Goal: Register for event/course

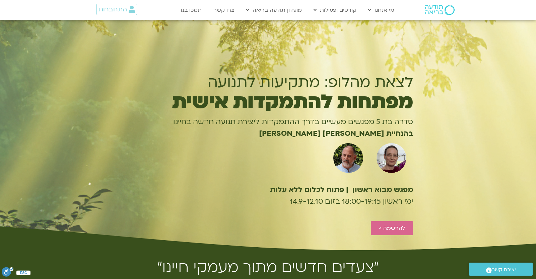
click at [455, 132] on section "לצאת מהלופ: מתקיעות לתנועה מפתחות להתמקדות אישית סדרה בת 5 מפגשים מעשיים בדרך ה…" at bounding box center [268, 136] width 536 height 232
click at [400, 230] on span "להרשמה >" at bounding box center [392, 228] width 26 height 6
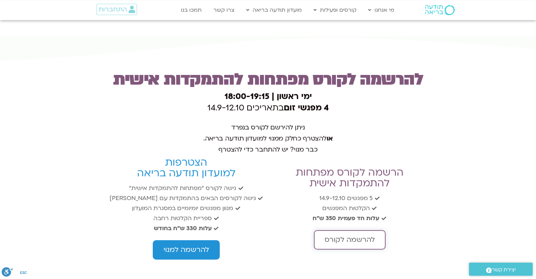
click at [327, 230] on link "להרשמה לקורס" at bounding box center [350, 239] width 72 height 19
click at [159, 240] on link "להרשמה למנוי" at bounding box center [186, 249] width 67 height 19
click at [374, 122] on p "ניתן להירשם לקורס בנפרד או להצטרף כחלק ממנוי למועדון תודעה בריאה. כבר מנוי? יש …" at bounding box center [268, 138] width 326 height 33
click at [172, 122] on p "ניתן להירשם לקורס בנפרד או להצטרף כחלק ממנוי למועדון תודעה בריאה. כבר מנוי? יש …" at bounding box center [268, 138] width 326 height 33
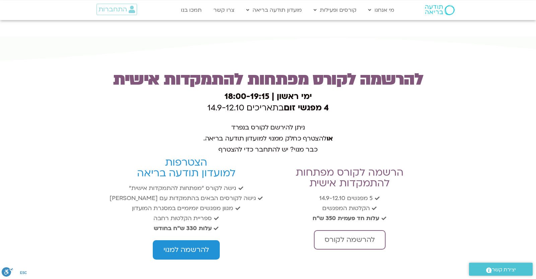
click at [366, 122] on p "ניתן להירשם לקורס בנפרד או להצטרף כחלק ממנוי למועדון תודעה בריאה. כבר מנוי? יש …" at bounding box center [268, 138] width 326 height 33
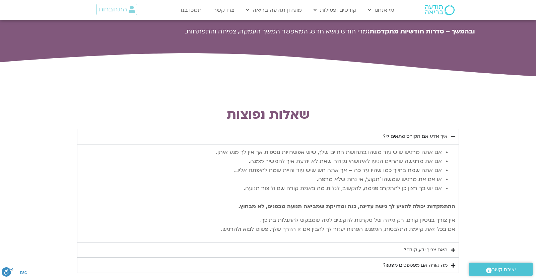
scroll to position [1348, 0]
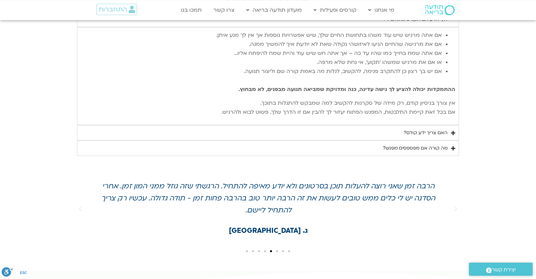
click at [422, 141] on summary "מה קורה אם מפספסים מפגש?" at bounding box center [268, 148] width 382 height 15
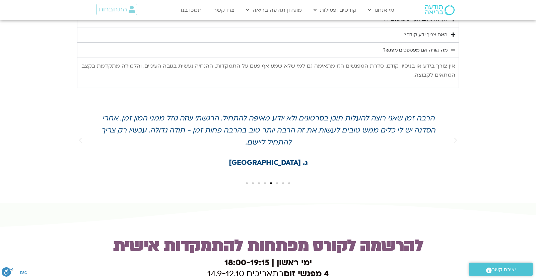
scroll to position [1407, 0]
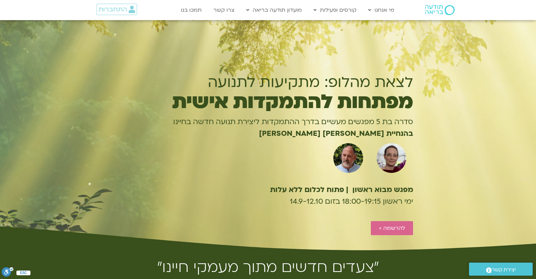
click at [227, 147] on div at bounding box center [224, 158] width 197 height 37
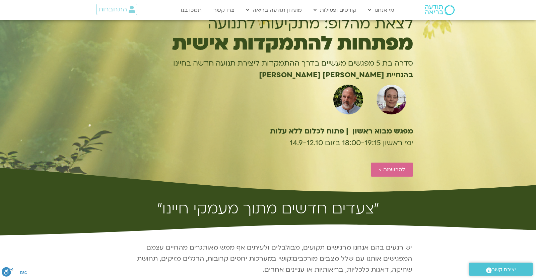
click at [385, 159] on div "מפגש מבוא ראשון | פתוח לכלום ללא עלות ימי ראשון 18:00-19:15 בזום 14.9-12.10" at bounding box center [268, 141] width 290 height 40
click at [380, 166] on link "להרשמה >" at bounding box center [392, 170] width 42 height 14
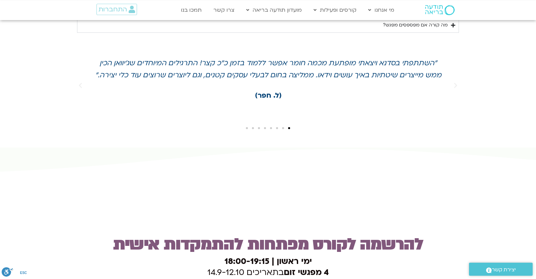
scroll to position [1530, 0]
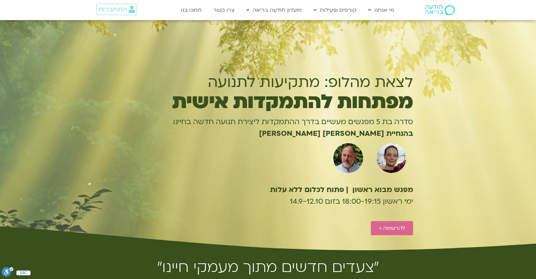
scroll to position [1530, 0]
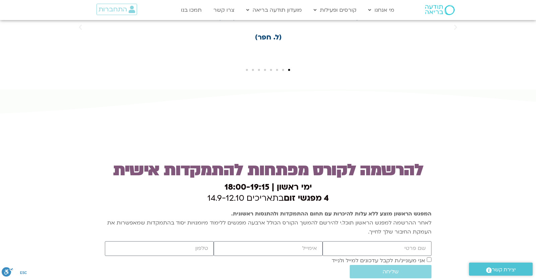
click at [212, 241] on div "firstname email cellphone אישור דיוור אני מעוניינ/ת לקבל עדכונים למייל ולנייד ש…" at bounding box center [268, 259] width 326 height 37
drag, startPoint x: 402, startPoint y: 137, endPoint x: 287, endPoint y: 137, distance: 114.9
click at [287, 210] on p "המפגש הראשון מוצע ללא עלות להיכרות עם תחום ההתמקדות ולהתנסות ראשונית. לאחר ההרש…" at bounding box center [268, 223] width 326 height 27
click at [285, 210] on p "המפגש הראשון מוצע ללא עלות להיכרות עם תחום ההתמקדות ולהתנסות ראשונית. לאחר ההרש…" at bounding box center [268, 223] width 326 height 27
